Goal: Task Accomplishment & Management: Complete application form

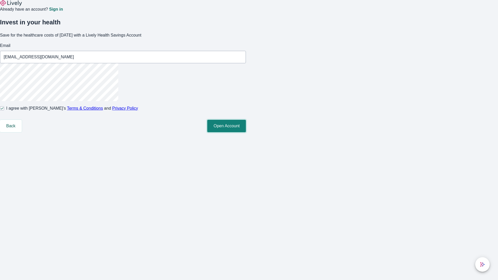
click at [246, 132] on button "Open Account" at bounding box center [226, 126] width 39 height 12
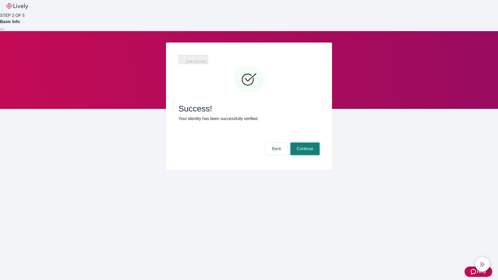
click at [304, 143] on button "Continue" at bounding box center [304, 149] width 29 height 12
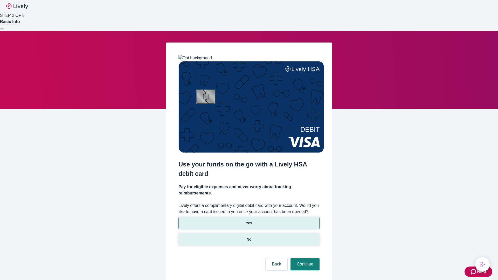
click at [249, 237] on p "No" at bounding box center [249, 239] width 5 height 5
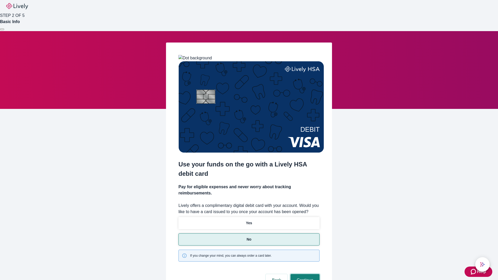
click at [304, 274] on button "Continue" at bounding box center [304, 280] width 29 height 12
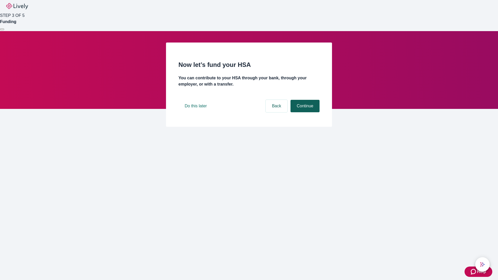
click at [304, 112] on button "Continue" at bounding box center [304, 106] width 29 height 12
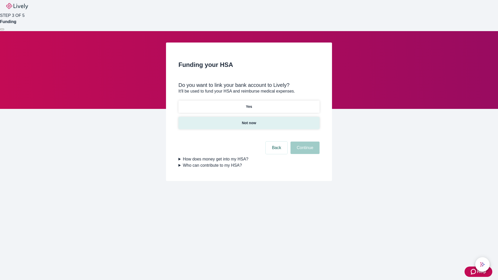
click at [249, 120] on p "Not now" at bounding box center [249, 122] width 14 height 5
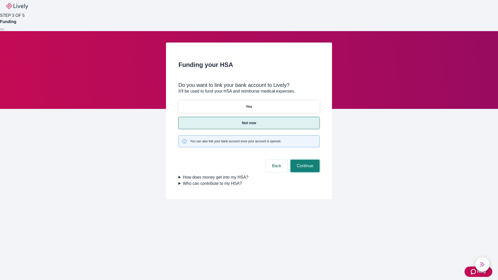
click at [304, 160] on button "Continue" at bounding box center [304, 166] width 29 height 12
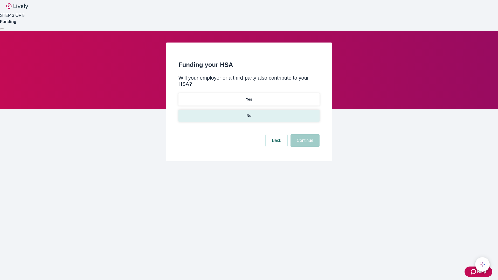
click at [249, 113] on p "No" at bounding box center [249, 115] width 5 height 5
click at [304, 134] on button "Continue" at bounding box center [304, 140] width 29 height 12
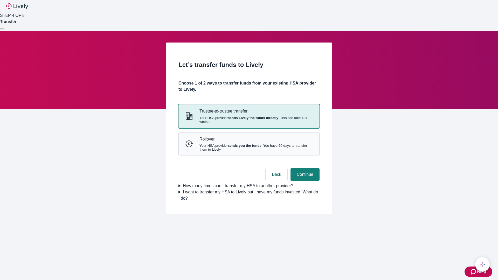
click at [249, 120] on strong "sends Lively the funds directly" at bounding box center [253, 118] width 51 height 4
click at [304, 181] on button "Continue" at bounding box center [304, 174] width 29 height 12
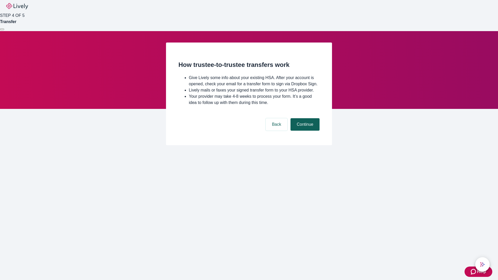
click at [304, 131] on button "Continue" at bounding box center [304, 124] width 29 height 12
